Goal: Information Seeking & Learning: Learn about a topic

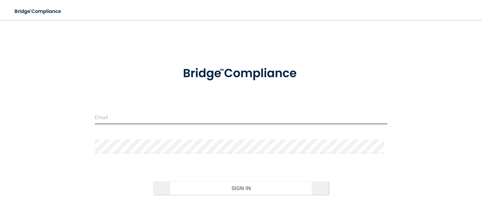
type input "[EMAIL_ADDRESS][DOMAIN_NAME]"
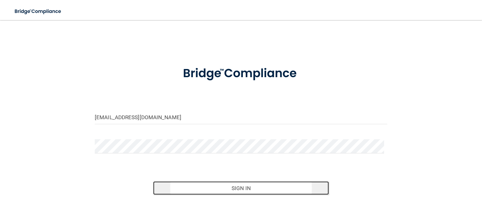
click at [227, 190] on button "Sign In" at bounding box center [240, 188] width 175 height 14
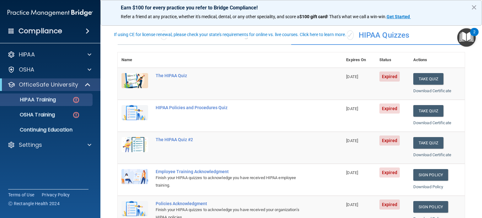
scroll to position [63, 0]
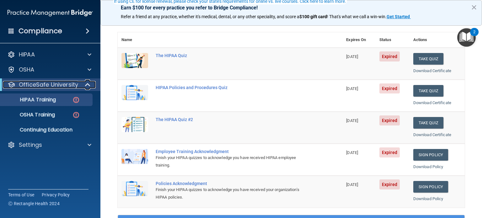
click at [46, 87] on p "OfficeSafe University" at bounding box center [48, 85] width 59 height 8
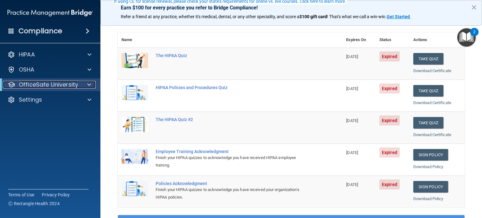
click at [58, 84] on p "OfficeSafe University" at bounding box center [48, 85] width 59 height 8
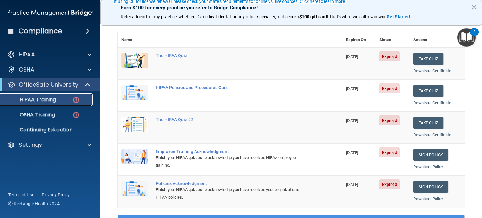
click at [58, 100] on div "HIPAA Training" at bounding box center [47, 100] width 86 height 6
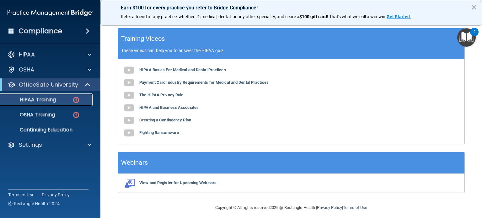
scroll to position [253, 0]
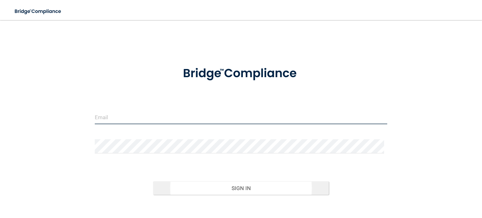
type input "[EMAIL_ADDRESS][DOMAIN_NAME]"
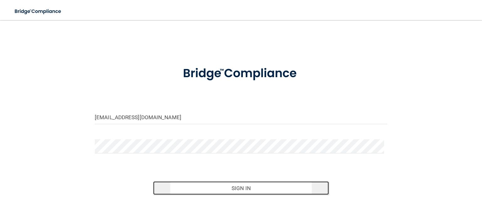
click at [223, 190] on button "Sign In" at bounding box center [240, 188] width 175 height 14
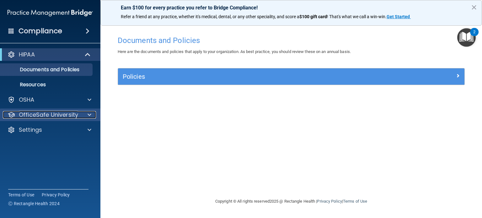
click at [48, 116] on p "OfficeSafe University" at bounding box center [48, 115] width 59 height 8
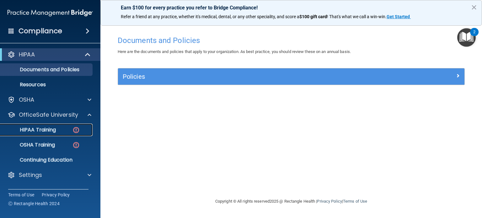
click at [48, 129] on p "HIPAA Training" at bounding box center [30, 130] width 52 height 6
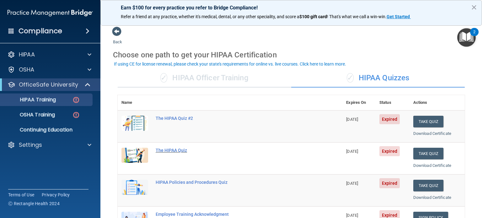
click at [179, 148] on div "The HIPAA Quiz" at bounding box center [233, 150] width 155 height 5
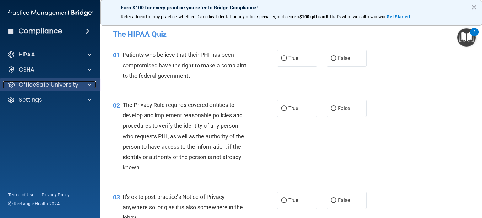
click at [38, 85] on p "OfficeSafe University" at bounding box center [48, 85] width 59 height 8
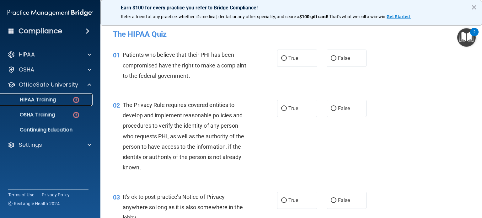
click at [42, 100] on p "HIPAA Training" at bounding box center [30, 100] width 52 height 6
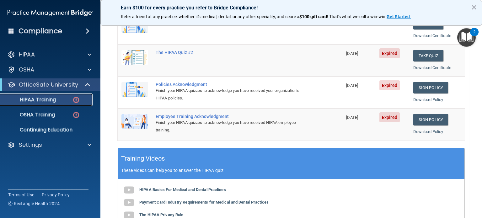
scroll to position [33, 0]
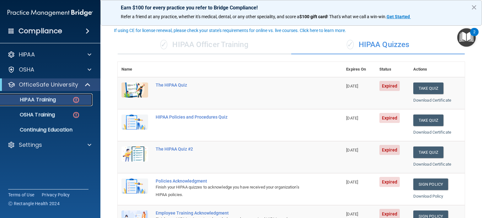
click at [55, 102] on p "HIPAA Training" at bounding box center [30, 100] width 52 height 6
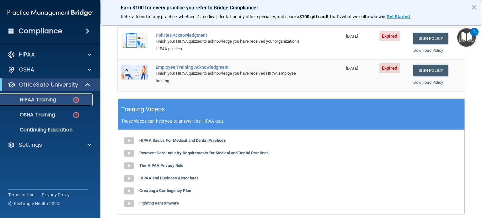
scroll to position [190, 0]
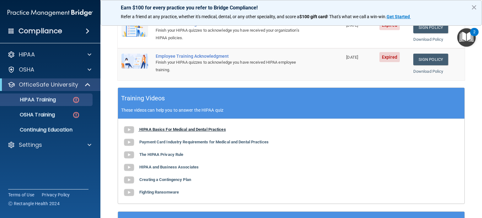
click at [166, 128] on b "HIPAA Basics For Medical and Dental Practices" at bounding box center [182, 129] width 87 height 5
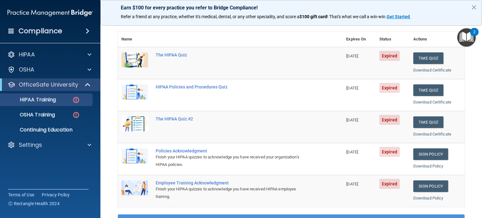
scroll to position [33, 0]
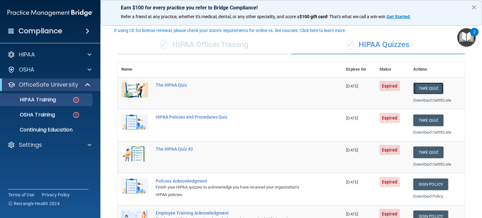
click at [424, 86] on button "Take Quiz" at bounding box center [428, 89] width 30 height 12
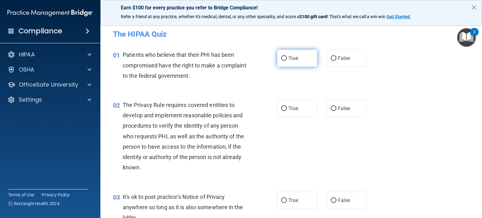
click at [281, 57] on input "True" at bounding box center [284, 58] width 6 height 5
radio input "true"
click at [281, 109] on input "True" at bounding box center [284, 108] width 6 height 5
radio input "true"
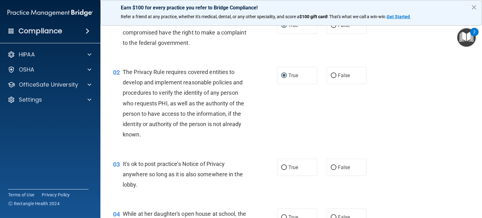
scroll to position [63, 0]
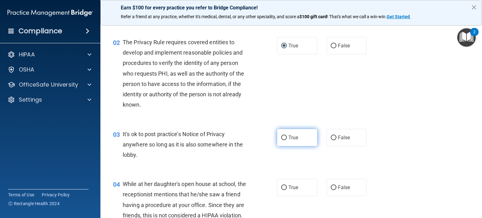
click at [283, 138] on input "True" at bounding box center [284, 138] width 6 height 5
radio input "true"
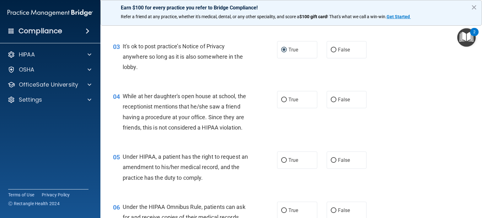
scroll to position [157, 0]
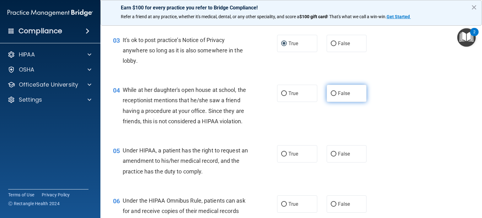
click at [332, 93] on input "False" at bounding box center [334, 93] width 6 height 5
radio input "true"
click at [284, 157] on input "True" at bounding box center [284, 154] width 6 height 5
radio input "true"
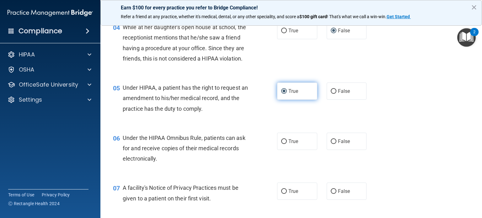
scroll to position [251, 0]
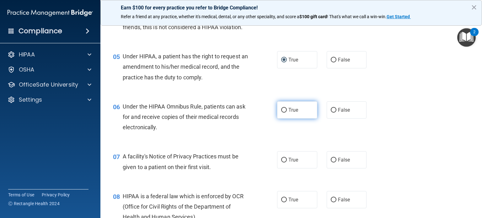
click at [281, 113] on input "True" at bounding box center [284, 110] width 6 height 5
radio input "true"
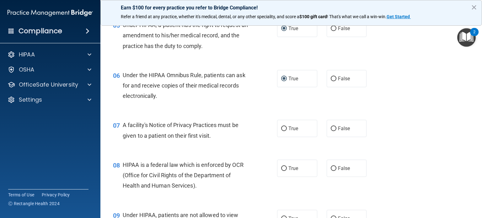
scroll to position [314, 0]
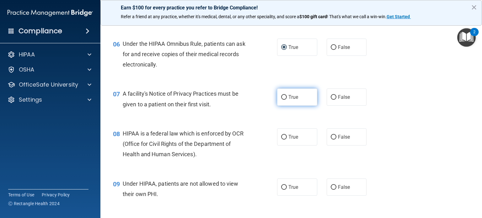
click at [282, 100] on input "True" at bounding box center [284, 97] width 6 height 5
radio input "true"
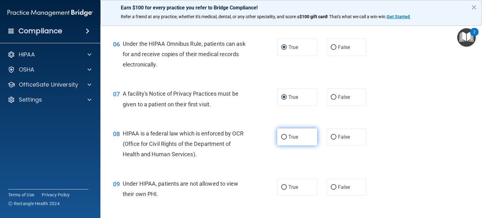
click at [281, 140] on input "True" at bounding box center [284, 137] width 6 height 5
radio input "true"
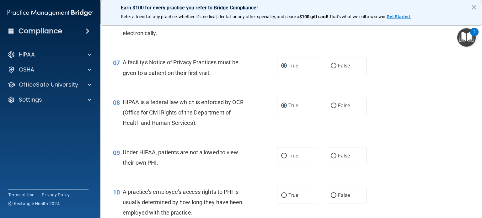
scroll to position [377, 0]
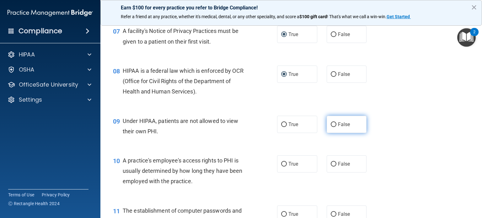
click at [331, 127] on input "False" at bounding box center [334, 124] width 6 height 5
radio input "true"
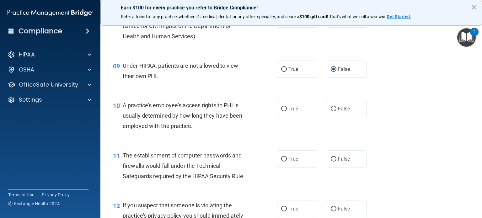
scroll to position [439, 0]
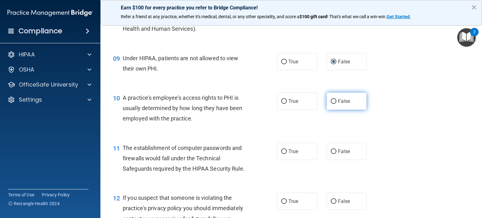
click at [331, 104] on input "False" at bounding box center [334, 101] width 6 height 5
radio input "true"
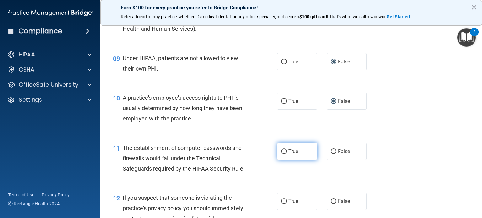
click at [281, 154] on input "True" at bounding box center [284, 151] width 6 height 5
radio input "true"
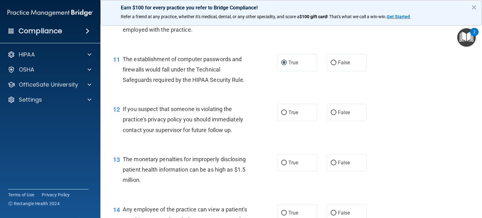
scroll to position [533, 0]
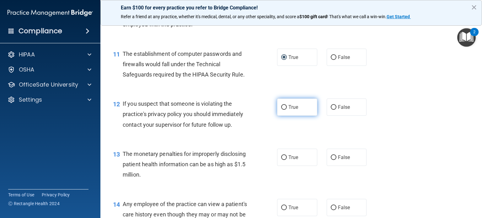
click at [282, 110] on input "True" at bounding box center [284, 107] width 6 height 5
radio input "true"
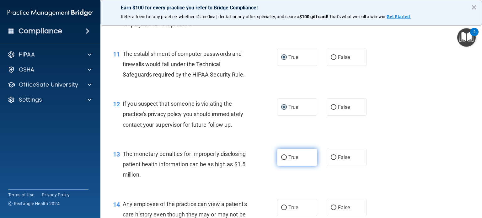
click at [281, 160] on input "True" at bounding box center [284, 157] width 6 height 5
radio input "true"
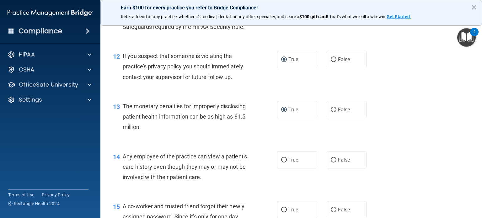
scroll to position [596, 0]
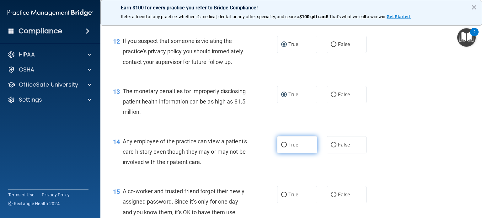
click at [282, 147] on input "True" at bounding box center [284, 145] width 6 height 5
radio input "true"
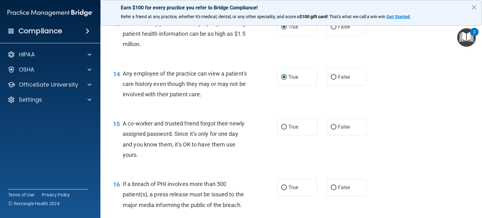
scroll to position [690, 0]
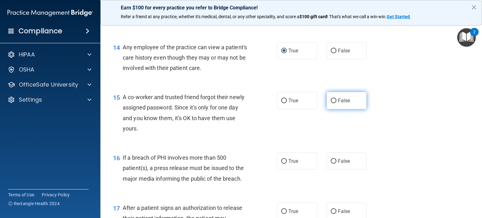
click at [331, 103] on input "False" at bounding box center [334, 101] width 6 height 5
radio input "true"
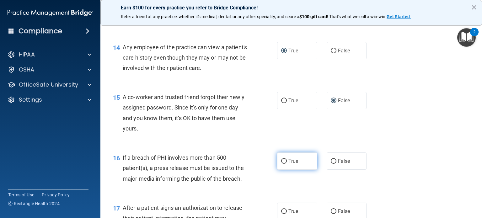
click at [282, 164] on input "True" at bounding box center [284, 161] width 6 height 5
radio input "true"
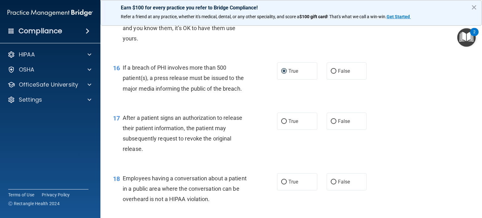
scroll to position [785, 0]
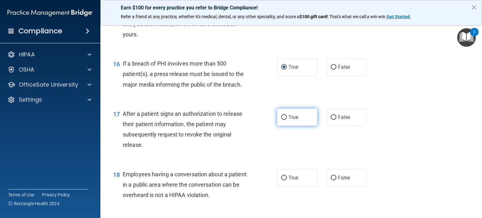
click at [283, 120] on input "True" at bounding box center [284, 117] width 6 height 5
radio input "true"
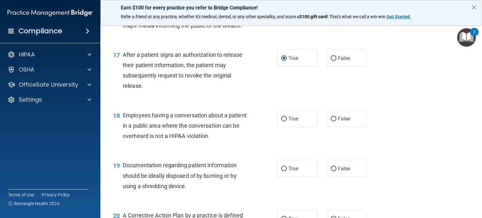
scroll to position [847, 0]
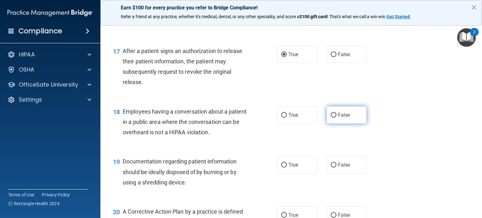
click at [331, 118] on input "False" at bounding box center [334, 115] width 6 height 5
radio input "true"
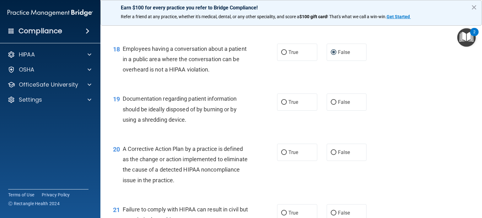
scroll to position [941, 0]
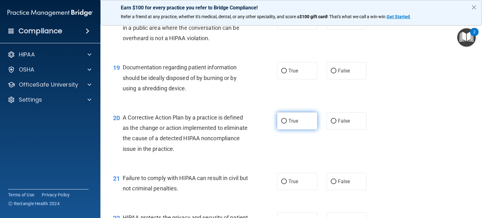
click at [281, 124] on input "True" at bounding box center [284, 121] width 6 height 5
radio input "true"
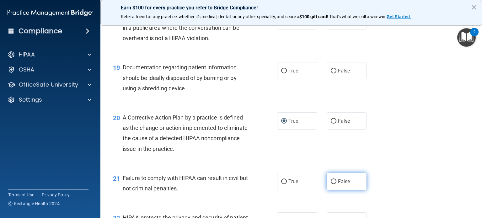
click at [331, 184] on input "False" at bounding box center [334, 182] width 6 height 5
radio input "true"
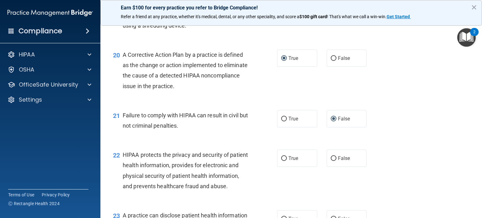
scroll to position [1036, 0]
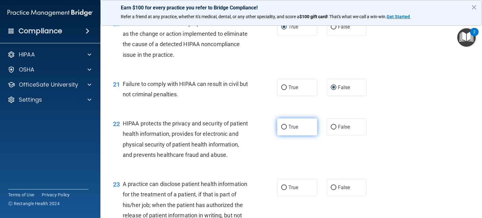
click at [281, 130] on input "True" at bounding box center [284, 127] width 6 height 5
radio input "true"
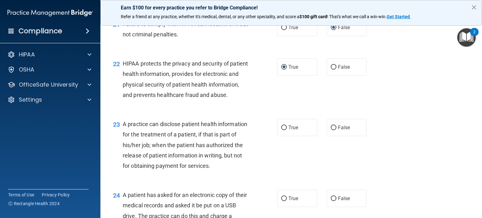
scroll to position [1098, 0]
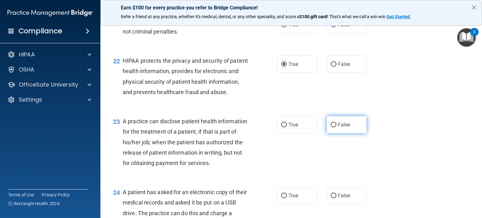
click at [332, 127] on input "False" at bounding box center [334, 125] width 6 height 5
radio input "true"
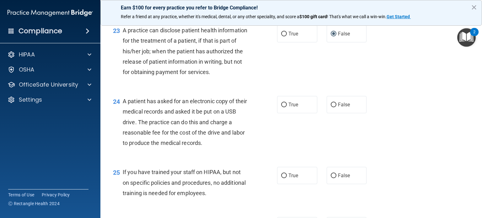
scroll to position [1193, 0]
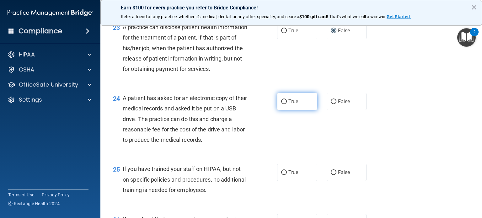
click at [281, 104] on input "True" at bounding box center [284, 101] width 6 height 5
radio input "true"
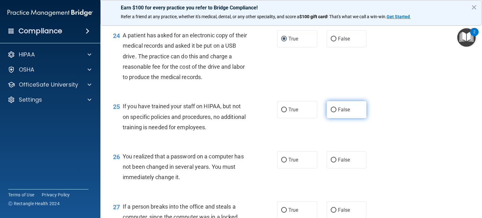
click at [331, 112] on input "False" at bounding box center [334, 110] width 6 height 5
radio input "true"
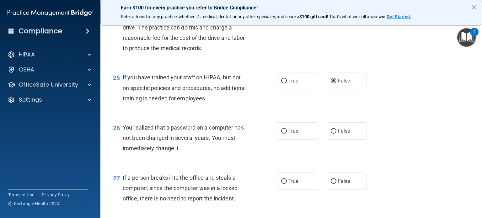
scroll to position [1318, 0]
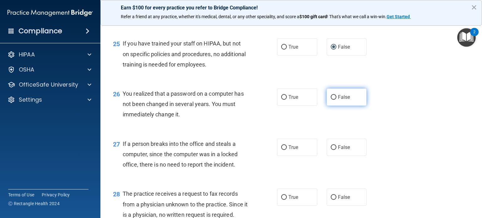
click at [331, 100] on input "False" at bounding box center [334, 97] width 6 height 5
radio input "true"
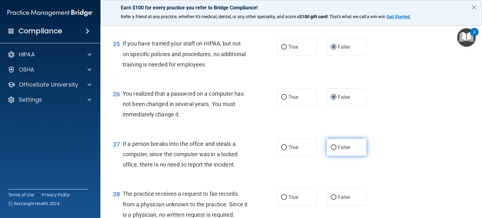
click at [332, 150] on input "False" at bounding box center [334, 147] width 6 height 5
radio input "true"
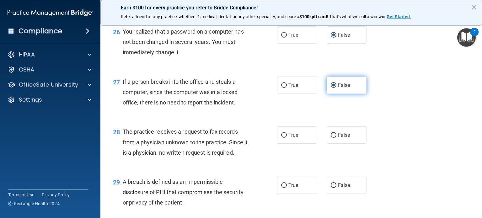
scroll to position [1412, 0]
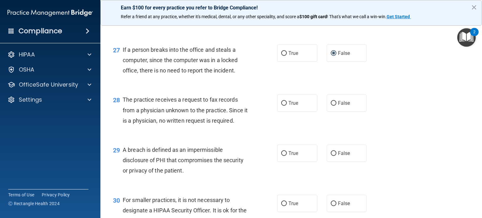
click at [281, 6] on input "True" at bounding box center [284, 3] width 6 height 5
radio input "true"
radio input "false"
click at [331, 106] on input "False" at bounding box center [334, 103] width 6 height 5
radio input "true"
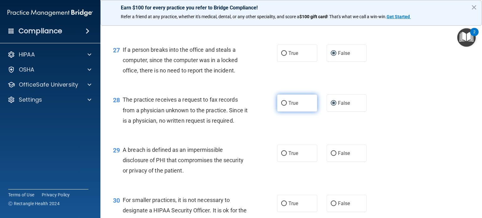
click at [281, 106] on input "True" at bounding box center [284, 103] width 6 height 5
radio input "true"
radio input "false"
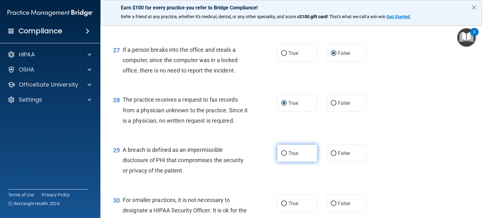
click at [281, 156] on input "True" at bounding box center [284, 153] width 6 height 5
radio input "true"
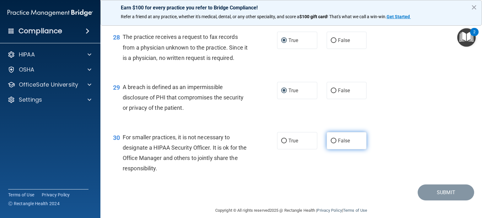
click at [331, 143] on input "False" at bounding box center [334, 141] width 6 height 5
radio input "true"
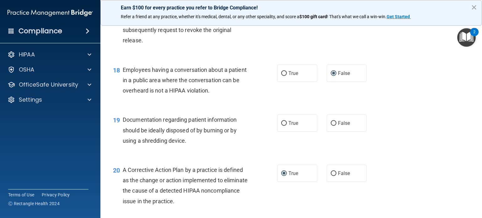
scroll to position [886, 0]
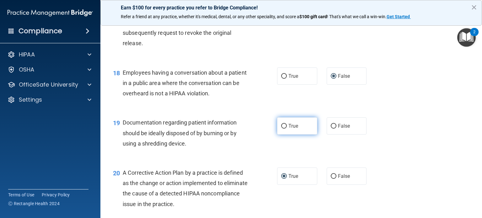
click at [281, 129] on input "True" at bounding box center [284, 126] width 6 height 5
radio input "true"
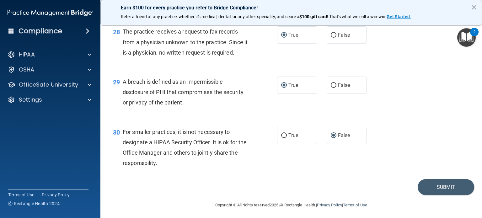
scroll to position [1514, 0]
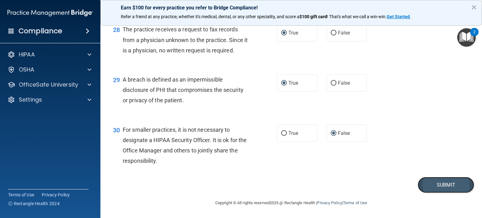
click at [438, 184] on button "Submit" at bounding box center [446, 185] width 56 height 16
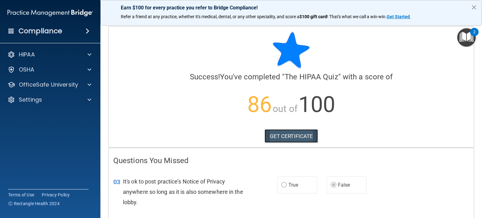
click at [287, 137] on link "GET CERTIFICATE" at bounding box center [292, 136] width 54 height 14
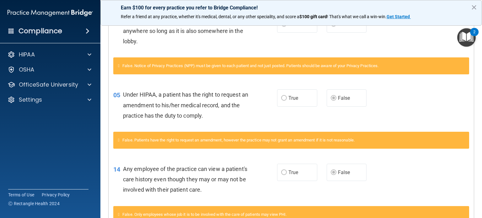
scroll to position [152, 0]
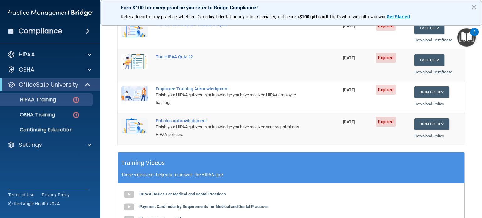
scroll to position [157, 0]
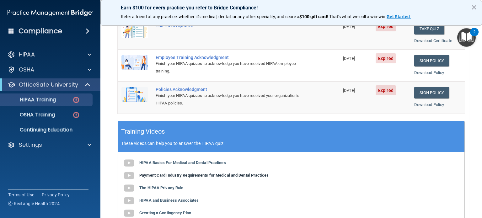
click at [178, 173] on b "Payment Card Industry Requirements for Medical and Dental Practices" at bounding box center [203, 175] width 129 height 5
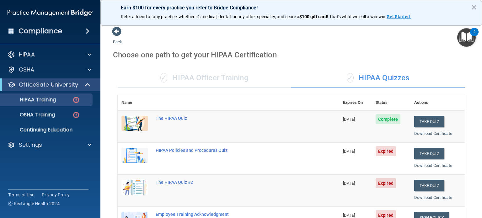
scroll to position [0, 0]
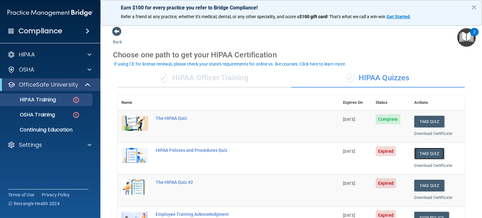
click at [426, 157] on button "Take Quiz" at bounding box center [429, 154] width 30 height 12
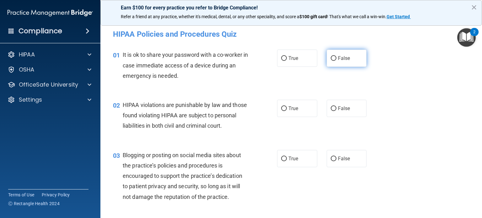
click at [331, 58] on input "False" at bounding box center [334, 58] width 6 height 5
radio input "true"
click at [331, 107] on input "False" at bounding box center [334, 108] width 6 height 5
radio input "true"
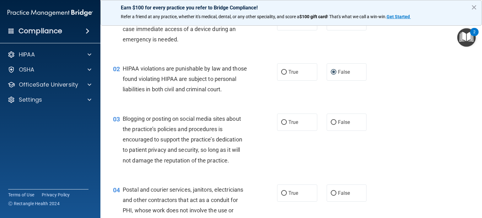
scroll to position [94, 0]
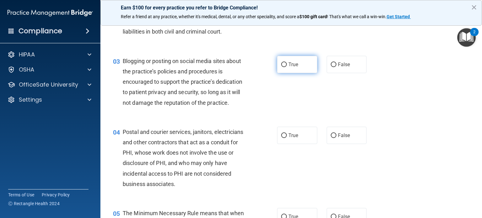
click at [281, 67] on input "True" at bounding box center [284, 64] width 6 height 5
radio input "true"
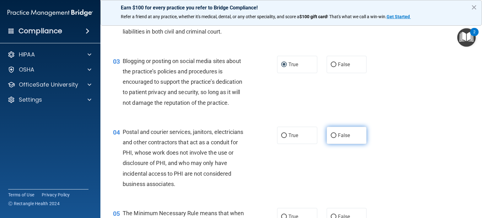
click at [331, 138] on input "False" at bounding box center [334, 135] width 6 height 5
radio input "true"
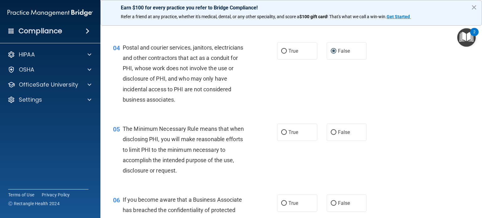
scroll to position [188, 0]
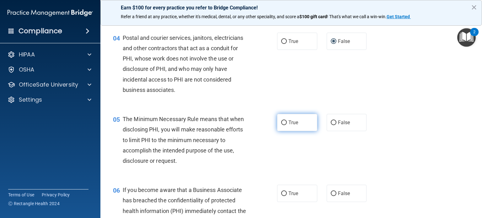
click at [281, 125] on input "True" at bounding box center [284, 123] width 6 height 5
radio input "true"
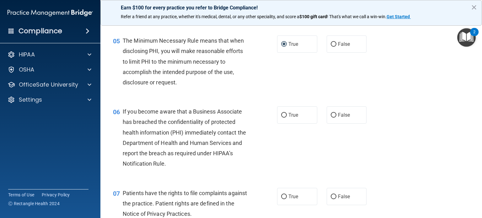
scroll to position [282, 0]
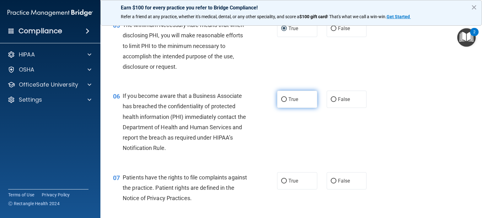
click at [283, 102] on input "True" at bounding box center [284, 99] width 6 height 5
radio input "true"
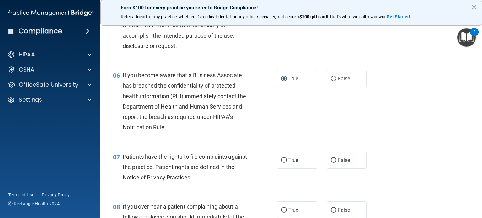
scroll to position [345, 0]
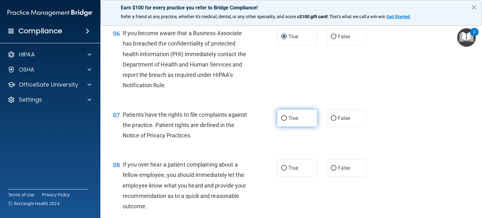
click at [283, 121] on input "True" at bounding box center [284, 118] width 6 height 5
radio input "true"
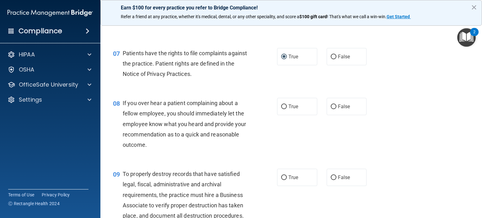
scroll to position [408, 0]
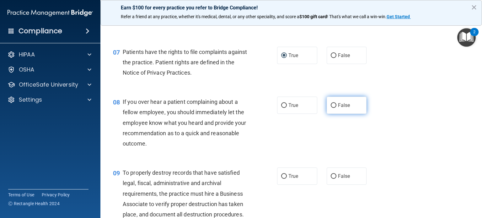
click at [333, 108] on input "False" at bounding box center [334, 105] width 6 height 5
radio input "true"
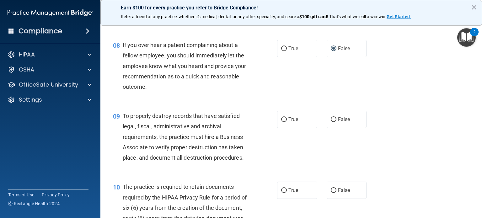
scroll to position [471, 0]
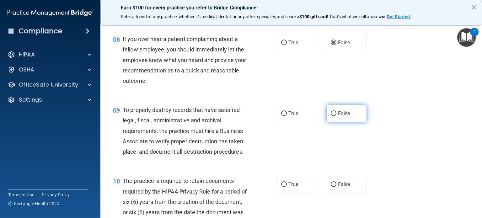
click at [331, 116] on input "False" at bounding box center [334, 113] width 6 height 5
radio input "true"
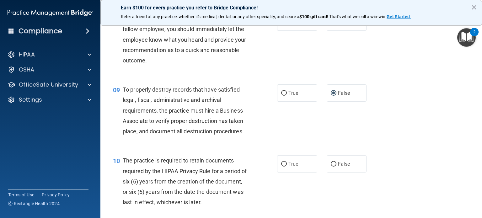
scroll to position [502, 0]
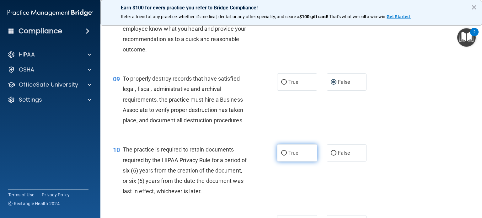
click at [281, 156] on input "True" at bounding box center [284, 153] width 6 height 5
radio input "true"
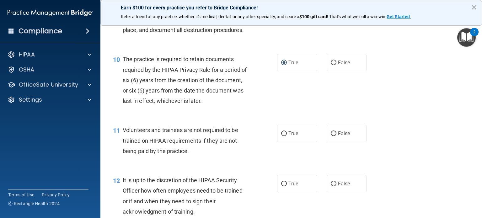
scroll to position [596, 0]
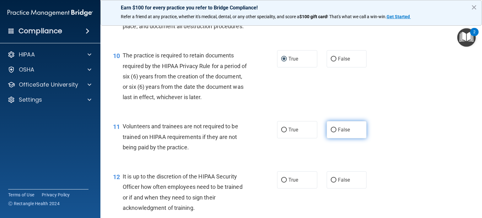
click at [331, 132] on input "False" at bounding box center [334, 130] width 6 height 5
radio input "true"
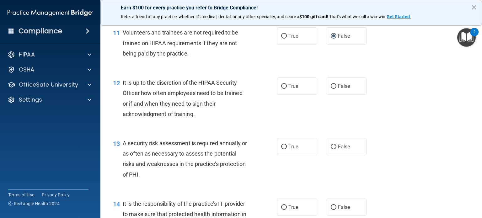
scroll to position [690, 0]
click at [331, 88] on input "False" at bounding box center [334, 86] width 6 height 5
radio input "true"
click at [281, 149] on input "True" at bounding box center [284, 146] width 6 height 5
radio input "true"
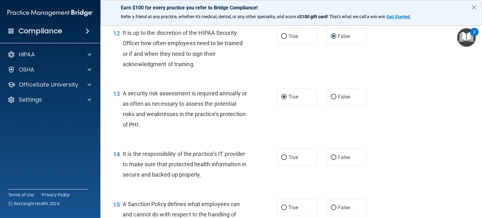
scroll to position [753, 0]
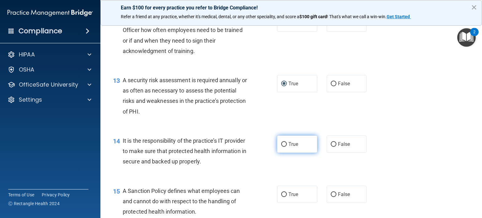
click at [283, 147] on input "True" at bounding box center [284, 144] width 6 height 5
radio input "true"
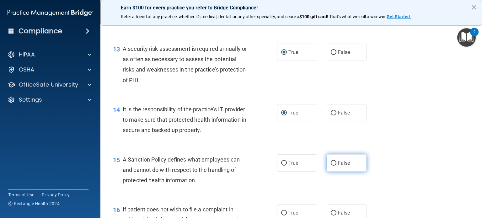
click at [331, 166] on input "False" at bounding box center [334, 163] width 6 height 5
radio input "true"
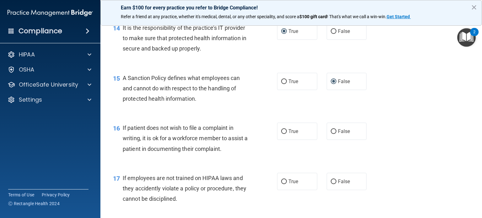
scroll to position [879, 0]
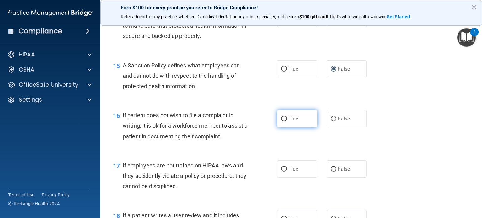
click at [281, 121] on input "True" at bounding box center [284, 119] width 6 height 5
radio input "true"
click at [331, 172] on input "False" at bounding box center [334, 169] width 6 height 5
radio input "true"
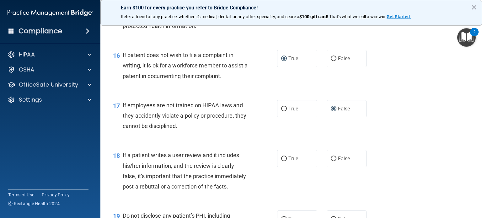
scroll to position [973, 0]
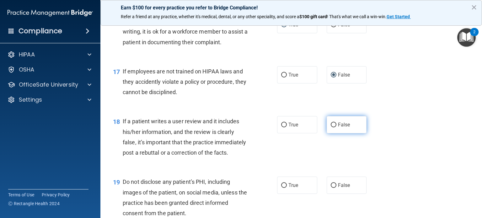
click at [331, 127] on input "False" at bounding box center [334, 125] width 6 height 5
radio input "true"
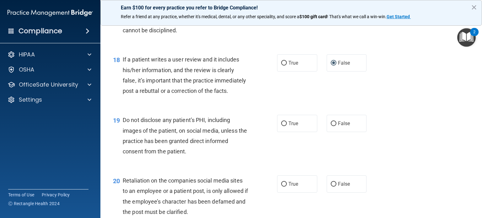
scroll to position [1036, 0]
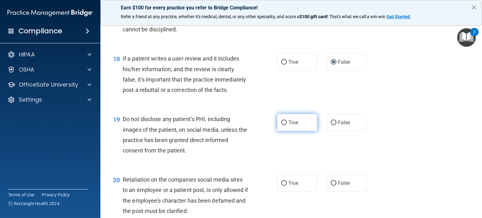
click at [281, 125] on input "True" at bounding box center [284, 123] width 6 height 5
radio input "true"
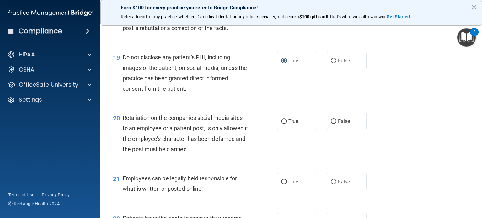
scroll to position [1098, 0]
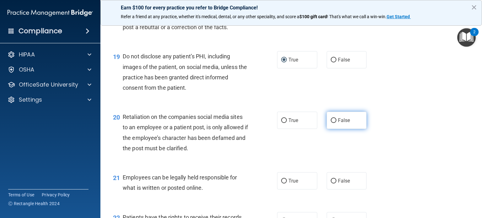
click at [331, 123] on input "False" at bounding box center [334, 120] width 6 height 5
radio input "true"
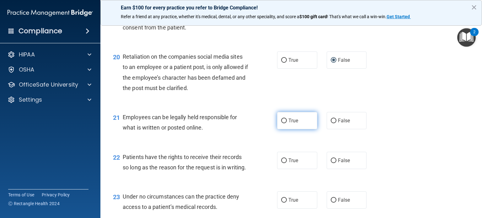
scroll to position [1161, 0]
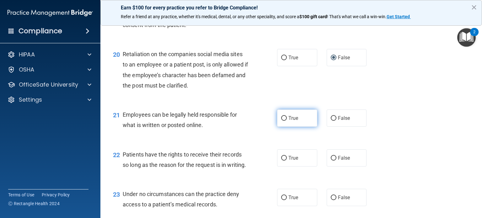
click at [281, 121] on input "True" at bounding box center [284, 118] width 6 height 5
radio input "true"
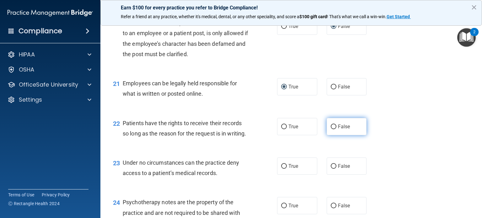
click at [331, 129] on input "False" at bounding box center [334, 127] width 6 height 5
radio input "true"
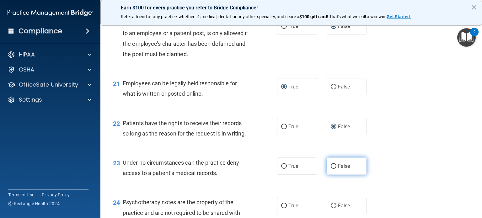
click at [332, 169] on input "False" at bounding box center [334, 166] width 6 height 5
radio input "true"
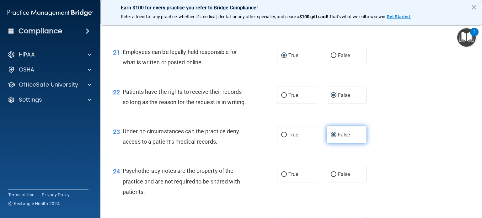
scroll to position [1287, 0]
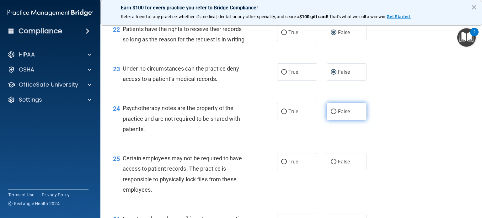
click at [331, 114] on input "False" at bounding box center [334, 112] width 6 height 5
radio input "true"
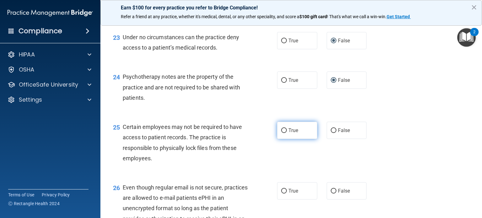
click at [283, 133] on input "True" at bounding box center [284, 130] width 6 height 5
radio input "true"
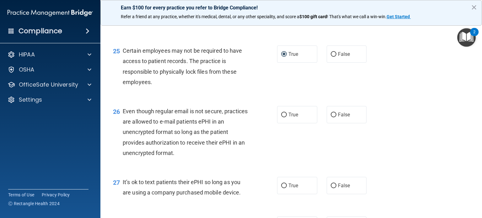
scroll to position [1412, 0]
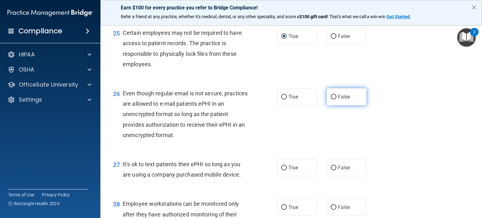
click at [331, 99] on input "False" at bounding box center [334, 97] width 6 height 5
radio input "true"
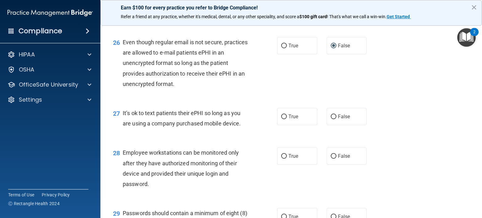
scroll to position [1475, 0]
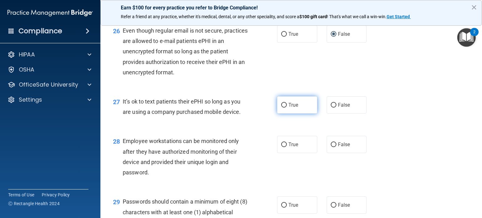
click at [283, 108] on input "True" at bounding box center [284, 105] width 6 height 5
radio input "true"
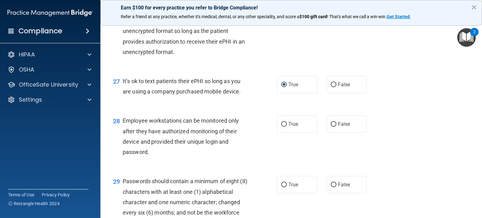
scroll to position [1506, 0]
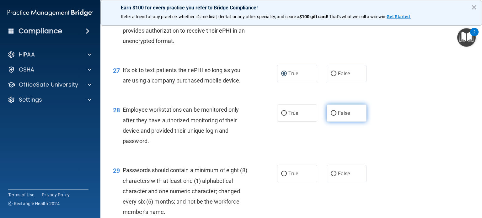
drag, startPoint x: 331, startPoint y: 145, endPoint x: 327, endPoint y: 147, distance: 5.2
click at [331, 116] on input "False" at bounding box center [334, 113] width 6 height 5
radio input "true"
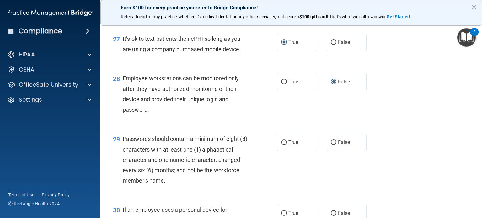
scroll to position [1569, 0]
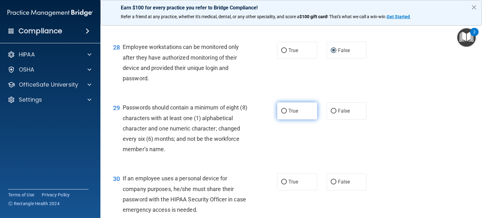
click at [281, 114] on input "True" at bounding box center [284, 111] width 6 height 5
radio input "true"
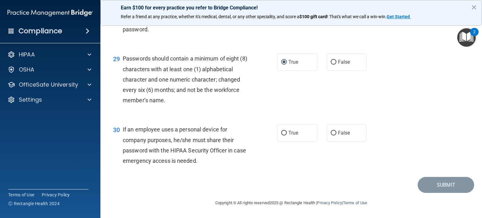
scroll to position [1649, 0]
click at [281, 134] on input "True" at bounding box center [284, 133] width 6 height 5
radio input "true"
click at [430, 187] on button "Submit" at bounding box center [446, 185] width 56 height 16
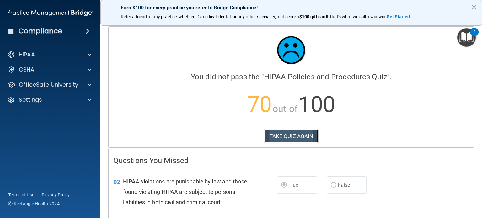
click at [284, 133] on button "TAKE QUIZ AGAIN" at bounding box center [291, 136] width 54 height 14
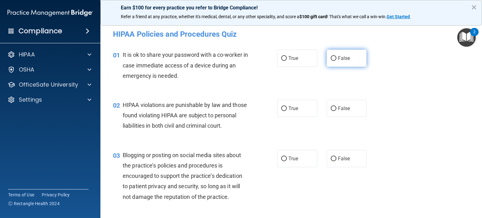
click at [331, 58] on input "False" at bounding box center [334, 58] width 6 height 5
radio input "true"
click at [281, 106] on input "True" at bounding box center [284, 108] width 6 height 5
radio input "true"
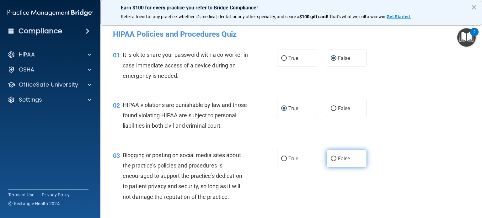
click at [331, 161] on input "False" at bounding box center [334, 159] width 6 height 5
radio input "true"
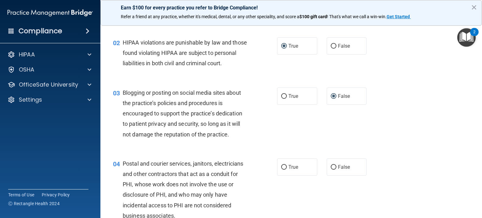
scroll to position [63, 0]
click at [282, 169] on input "True" at bounding box center [284, 167] width 6 height 5
radio input "true"
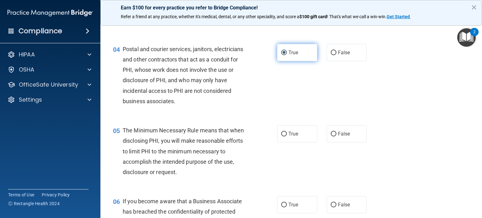
scroll to position [188, 0]
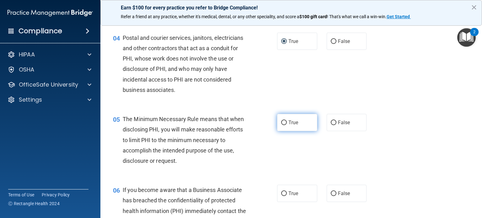
click at [283, 125] on input "True" at bounding box center [284, 123] width 6 height 5
radio input "true"
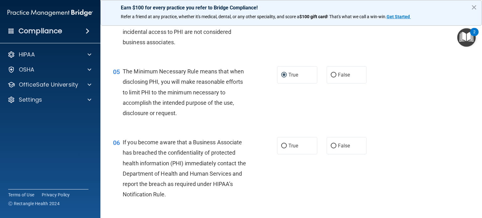
scroll to position [251, 0]
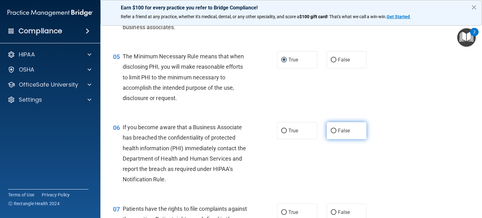
click at [331, 133] on input "False" at bounding box center [334, 131] width 6 height 5
radio input "true"
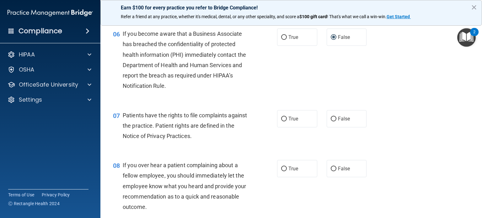
scroll to position [345, 0]
click at [282, 121] on input "True" at bounding box center [284, 118] width 6 height 5
radio input "true"
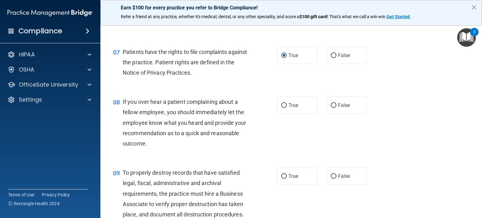
scroll to position [439, 0]
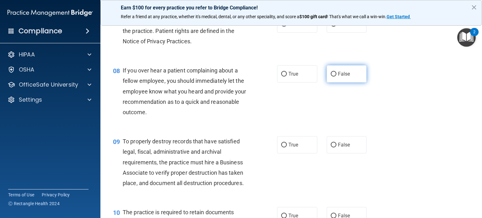
click at [331, 77] on input "False" at bounding box center [334, 74] width 6 height 5
radio input "true"
click at [281, 147] on input "True" at bounding box center [284, 145] width 6 height 5
radio input "true"
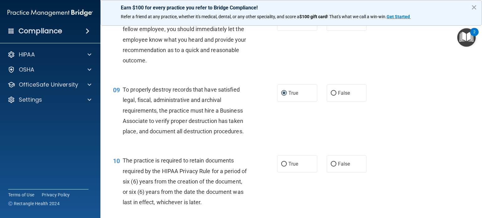
scroll to position [502, 0]
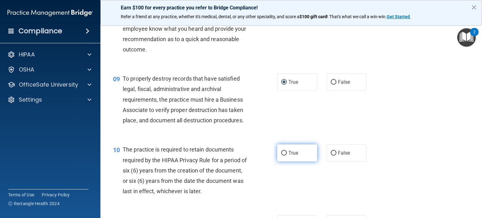
click at [281, 156] on input "True" at bounding box center [284, 153] width 6 height 5
radio input "true"
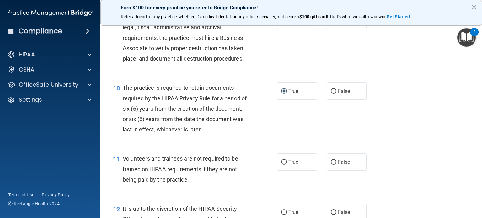
scroll to position [565, 0]
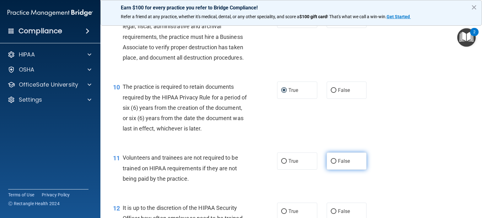
click at [331, 164] on input "False" at bounding box center [334, 161] width 6 height 5
radio input "true"
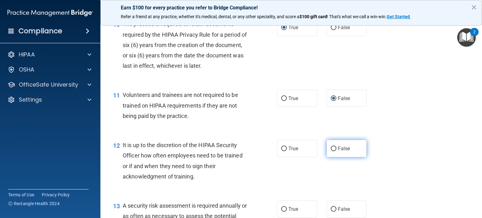
click at [332, 151] on input "False" at bounding box center [334, 149] width 6 height 5
radio input "true"
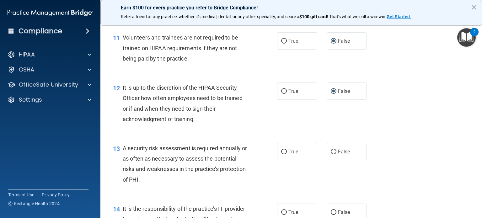
scroll to position [722, 0]
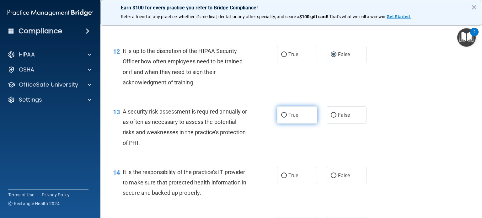
click at [281, 118] on input "True" at bounding box center [284, 115] width 6 height 5
radio input "true"
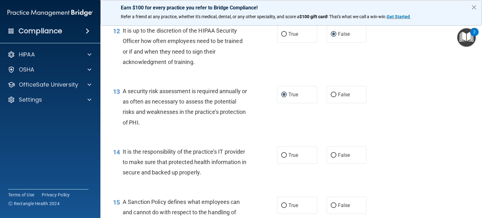
scroll to position [753, 0]
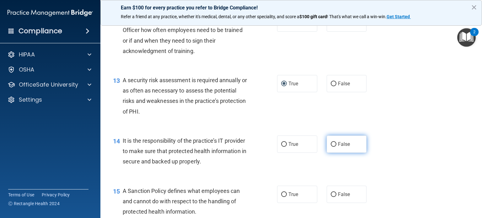
click at [331, 147] on input "False" at bounding box center [334, 144] width 6 height 5
radio input "true"
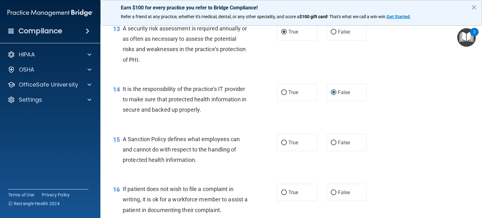
scroll to position [816, 0]
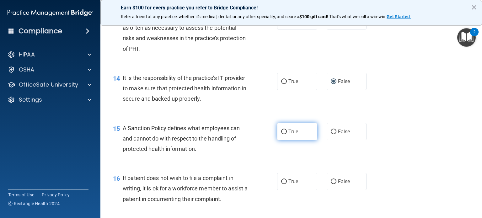
click at [281, 134] on input "True" at bounding box center [284, 132] width 6 height 5
radio input "true"
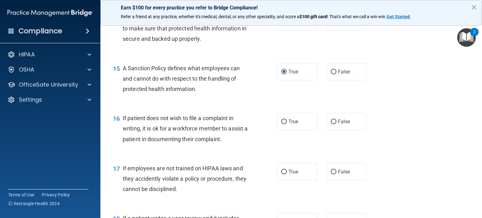
scroll to position [879, 0]
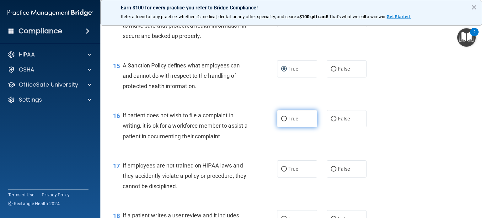
click at [281, 121] on input "True" at bounding box center [284, 119] width 6 height 5
radio input "true"
click at [331, 172] on input "False" at bounding box center [334, 169] width 6 height 5
radio input "true"
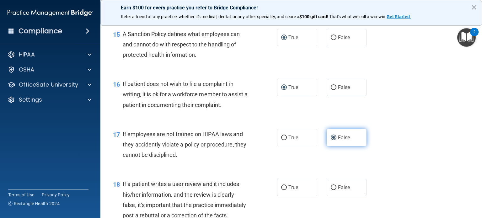
scroll to position [941, 0]
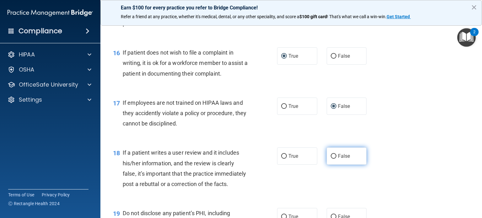
click at [331, 159] on input "False" at bounding box center [334, 156] width 6 height 5
radio input "true"
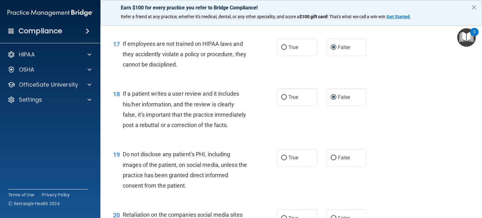
scroll to position [1004, 0]
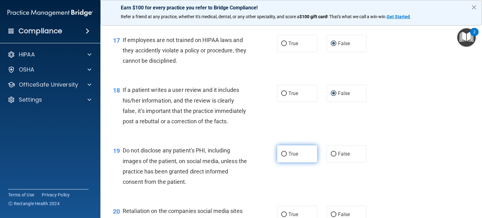
click at [281, 157] on input "True" at bounding box center [284, 154] width 6 height 5
radio input "true"
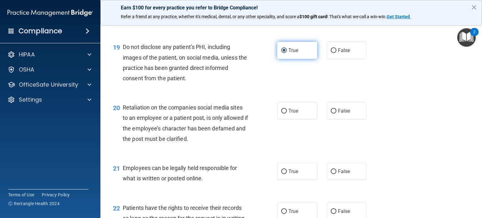
scroll to position [1130, 0]
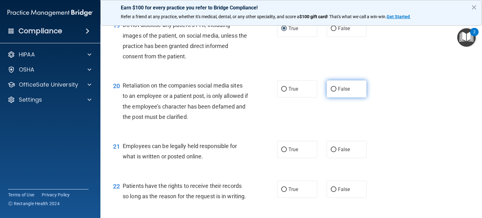
click at [331, 92] on input "False" at bounding box center [334, 89] width 6 height 5
radio input "true"
click at [281, 152] on input "True" at bounding box center [284, 149] width 6 height 5
radio input "true"
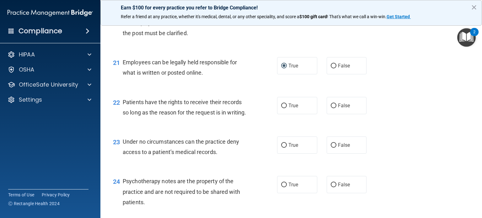
scroll to position [1224, 0]
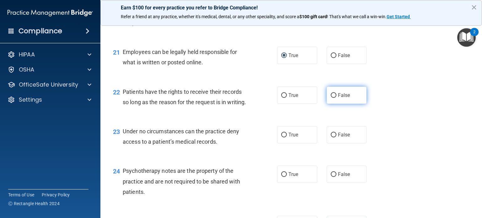
click at [331, 98] on input "False" at bounding box center [334, 95] width 6 height 5
radio input "true"
click at [281, 137] on input "True" at bounding box center [284, 135] width 6 height 5
radio input "true"
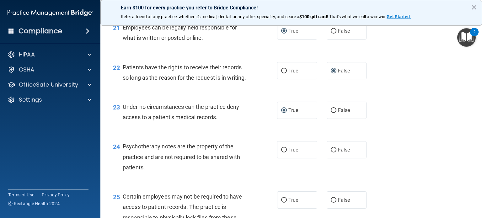
scroll to position [1255, 0]
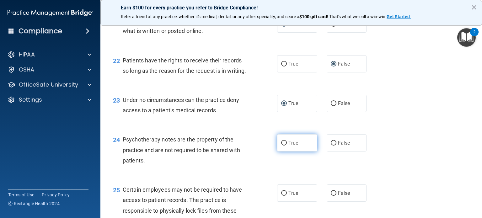
click at [281, 146] on input "True" at bounding box center [284, 143] width 6 height 5
radio input "true"
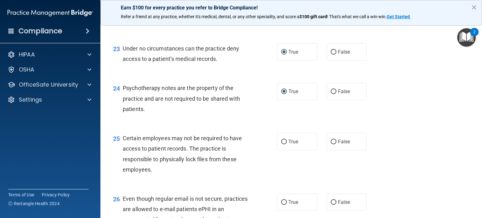
scroll to position [1318, 0]
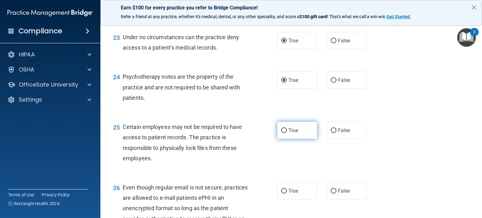
click at [281, 133] on input "True" at bounding box center [284, 130] width 6 height 5
radio input "true"
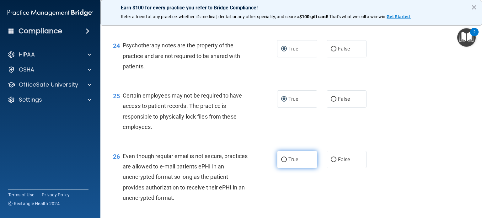
scroll to position [1381, 0]
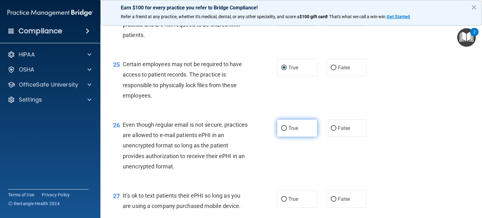
click at [283, 131] on input "True" at bounding box center [284, 128] width 6 height 5
radio input "true"
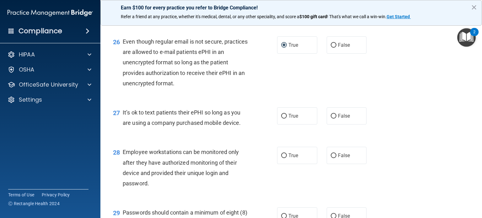
scroll to position [1475, 0]
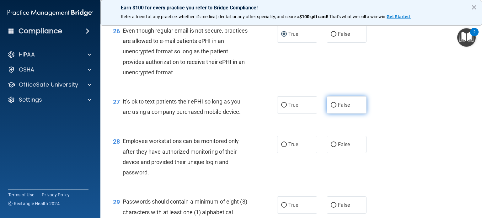
click at [331, 108] on input "False" at bounding box center [334, 105] width 6 height 5
radio input "true"
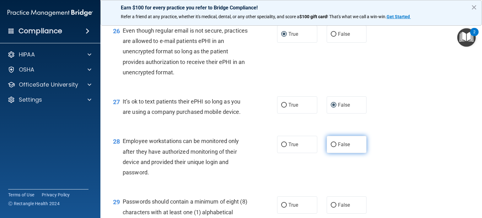
click at [331, 147] on input "False" at bounding box center [334, 144] width 6 height 5
radio input "true"
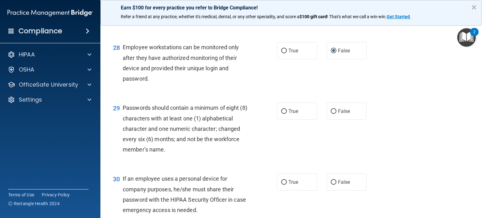
scroll to position [1569, 0]
click at [282, 114] on input "True" at bounding box center [284, 111] width 6 height 5
radio input "true"
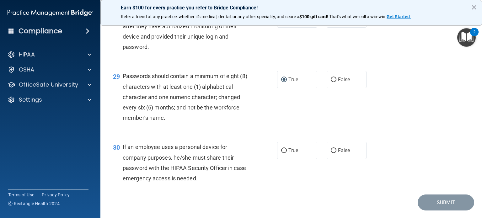
scroll to position [1632, 0]
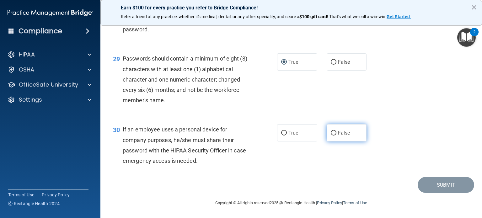
click at [331, 136] on input "False" at bounding box center [334, 133] width 6 height 5
radio input "true"
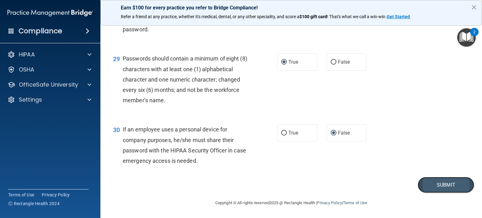
click at [434, 193] on button "Submit" at bounding box center [446, 185] width 56 height 16
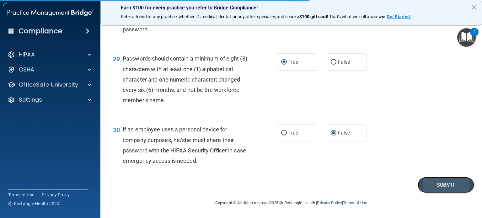
click at [436, 193] on button "Submit" at bounding box center [446, 185] width 56 height 16
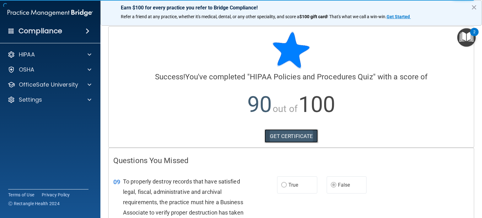
click at [295, 138] on link "GET CERTIFICATE" at bounding box center [292, 136] width 54 height 14
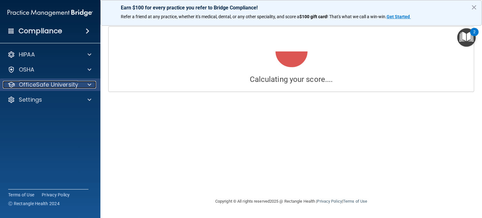
click at [46, 84] on p "OfficeSafe University" at bounding box center [48, 85] width 59 height 8
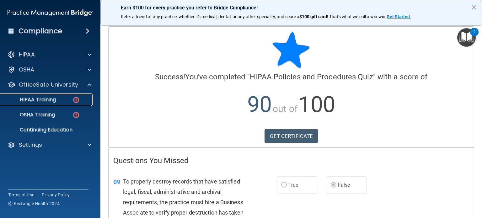
click at [48, 99] on p "HIPAA Training" at bounding box center [30, 100] width 52 height 6
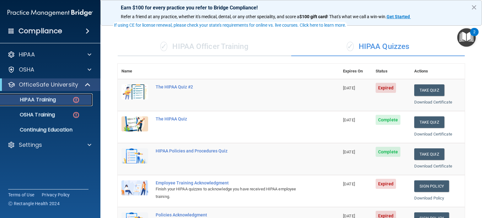
scroll to position [63, 0]
